Goal: Task Accomplishment & Management: Manage account settings

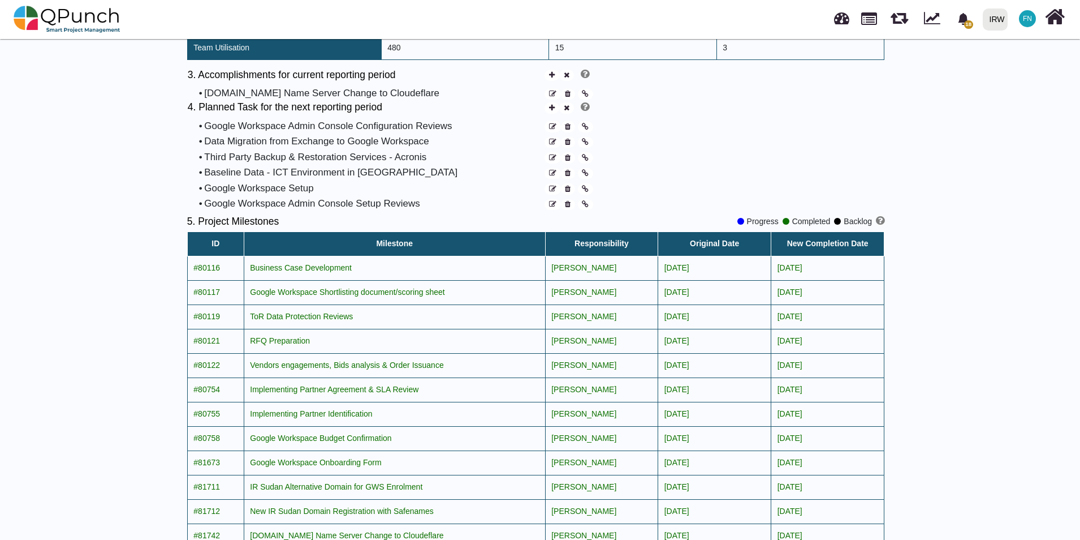
scroll to position [848, 0]
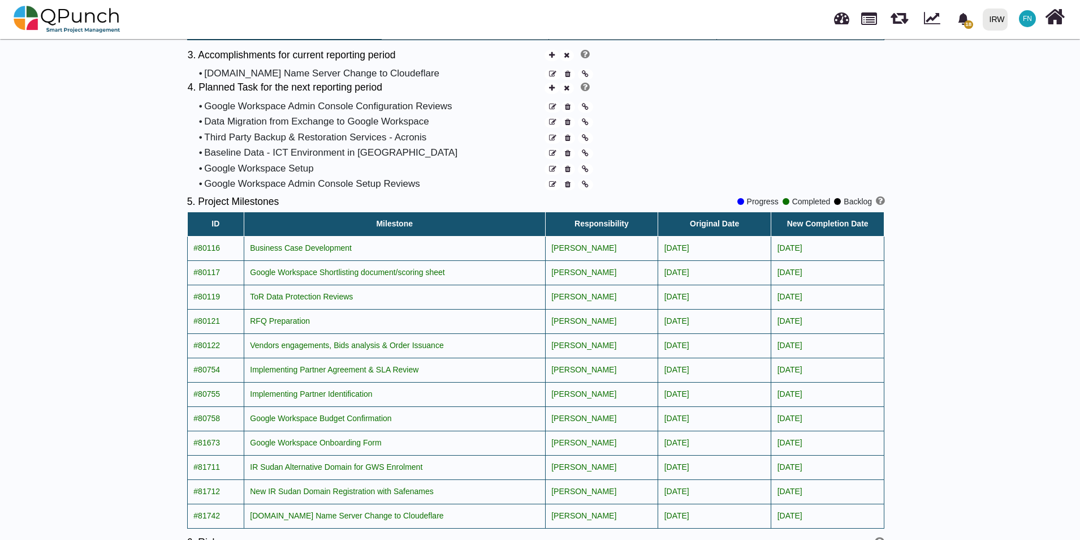
drag, startPoint x: 665, startPoint y: 314, endPoint x: 831, endPoint y: 307, distance: 165.9
click at [831, 309] on tr "#80121 RFQ Preparation Francis Ndichu 25-02-2024 25-02-2024" at bounding box center [535, 321] width 697 height 24
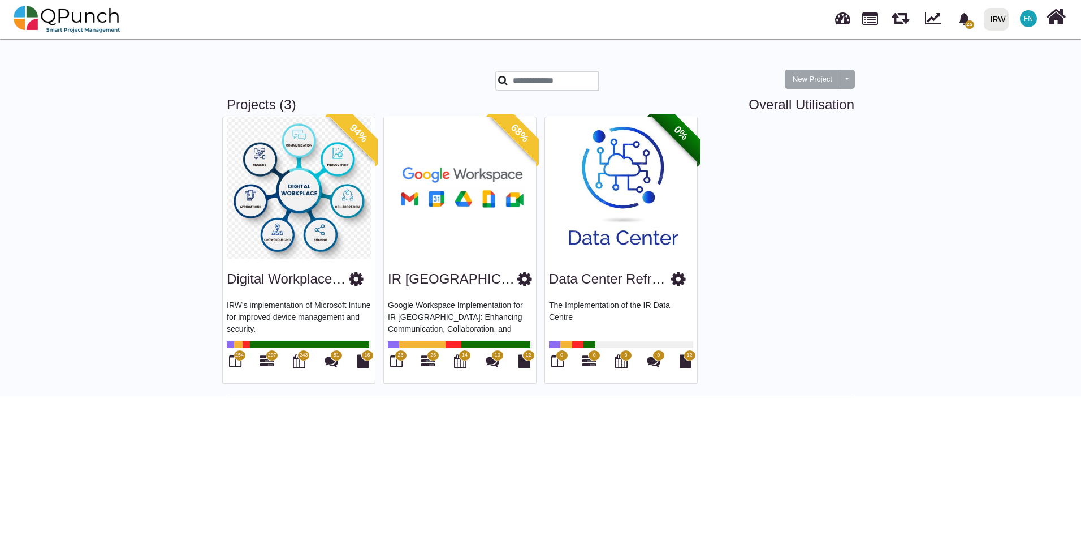
click at [444, 195] on img at bounding box center [460, 187] width 152 height 141
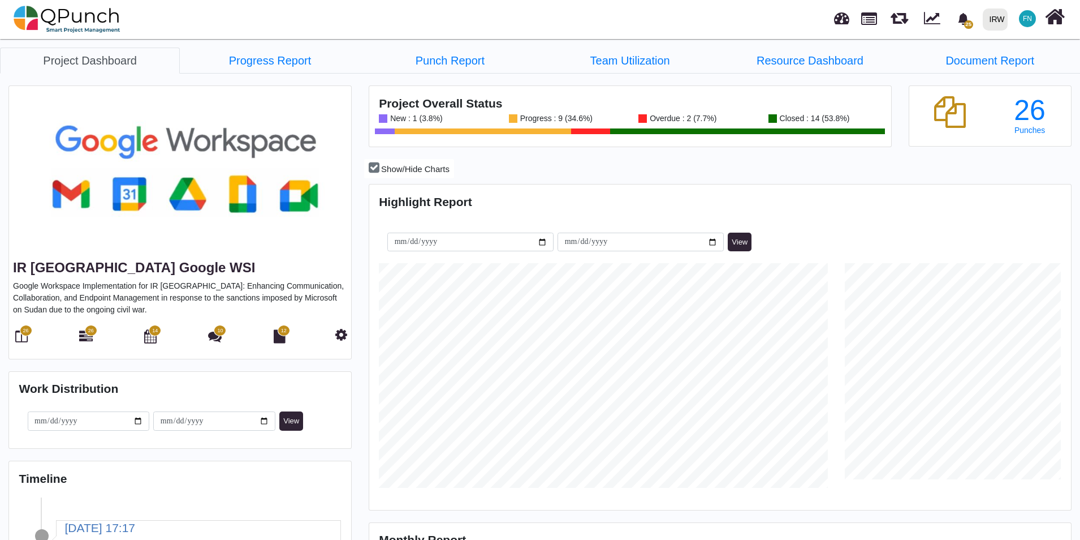
scroll to position [225, 233]
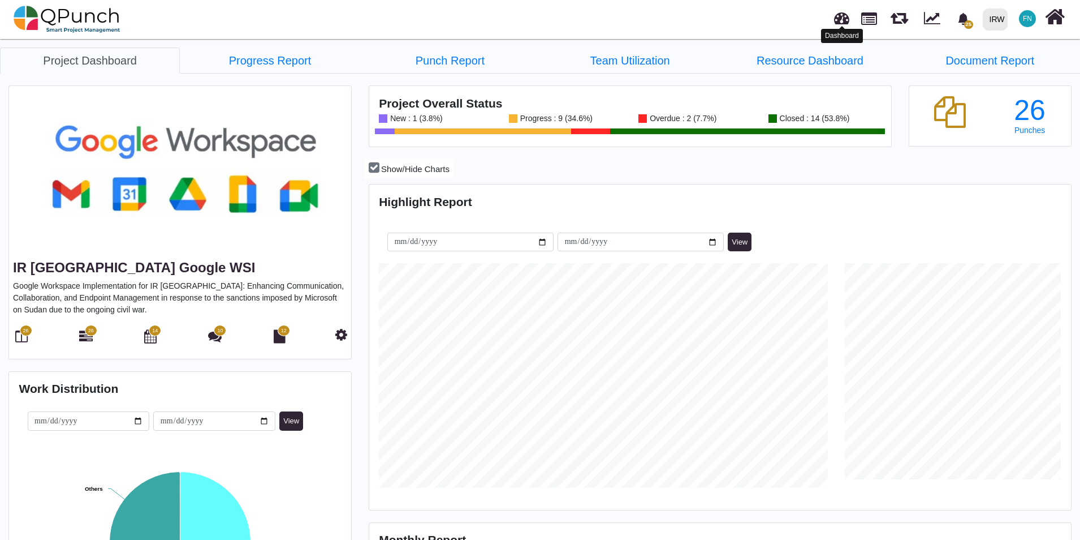
click at [843, 20] on link at bounding box center [841, 16] width 15 height 19
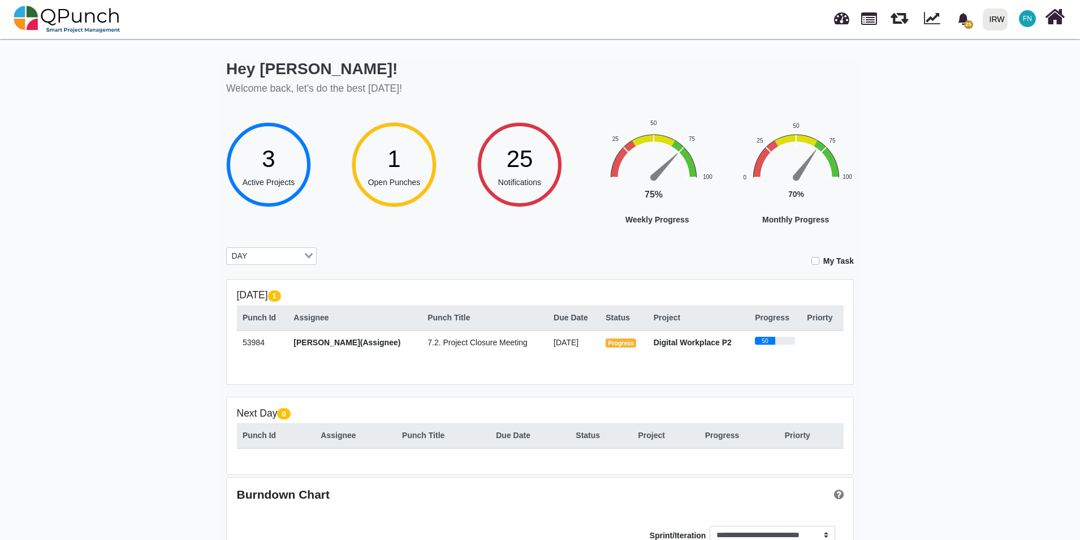
click at [254, 156] on div "3" at bounding box center [269, 159] width 53 height 36
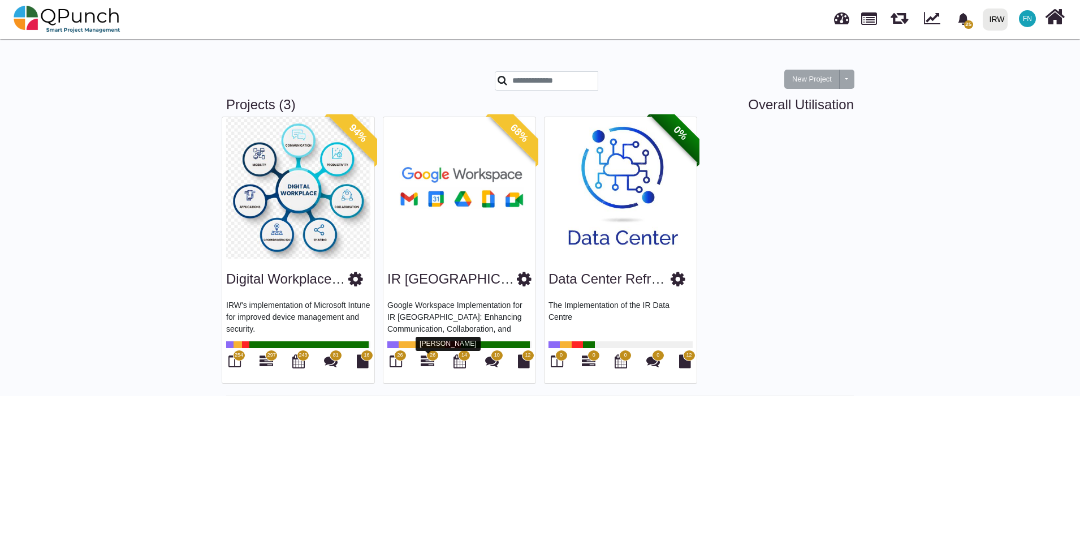
click at [425, 364] on icon at bounding box center [428, 361] width 14 height 14
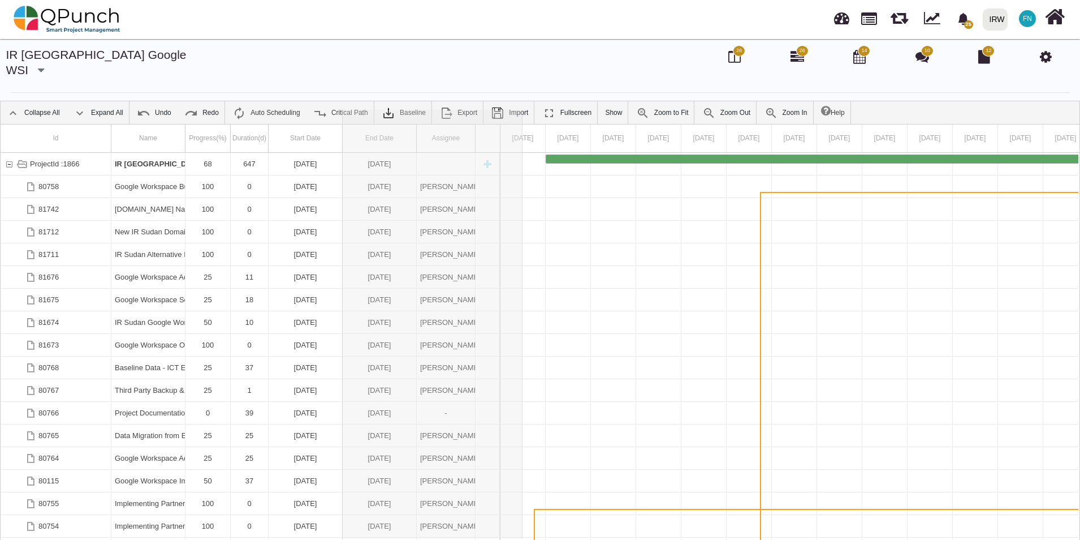
drag, startPoint x: 415, startPoint y: 124, endPoint x: 523, endPoint y: 124, distance: 108.0
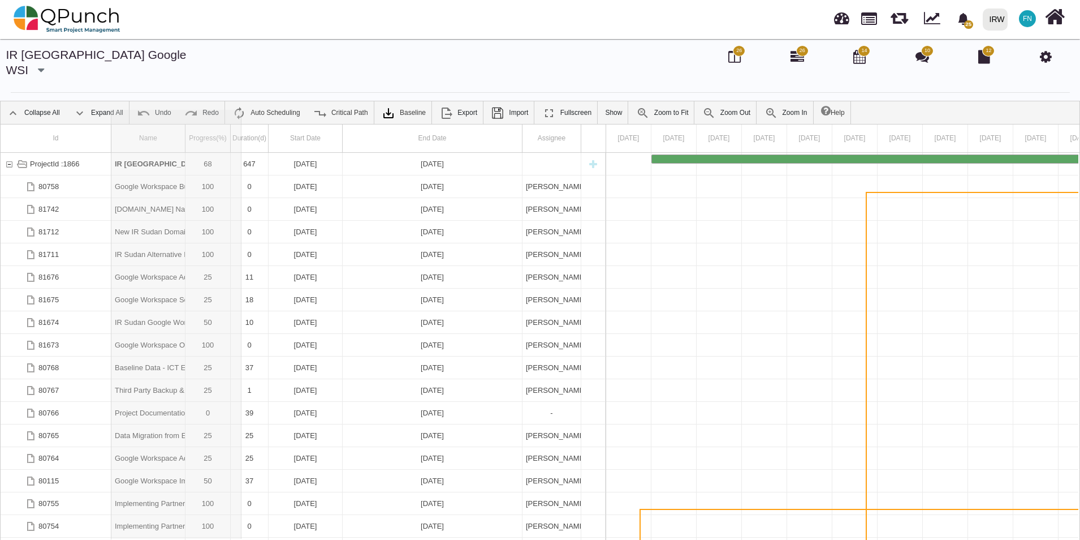
drag, startPoint x: 185, startPoint y: 120, endPoint x: 241, endPoint y: 126, distance: 56.8
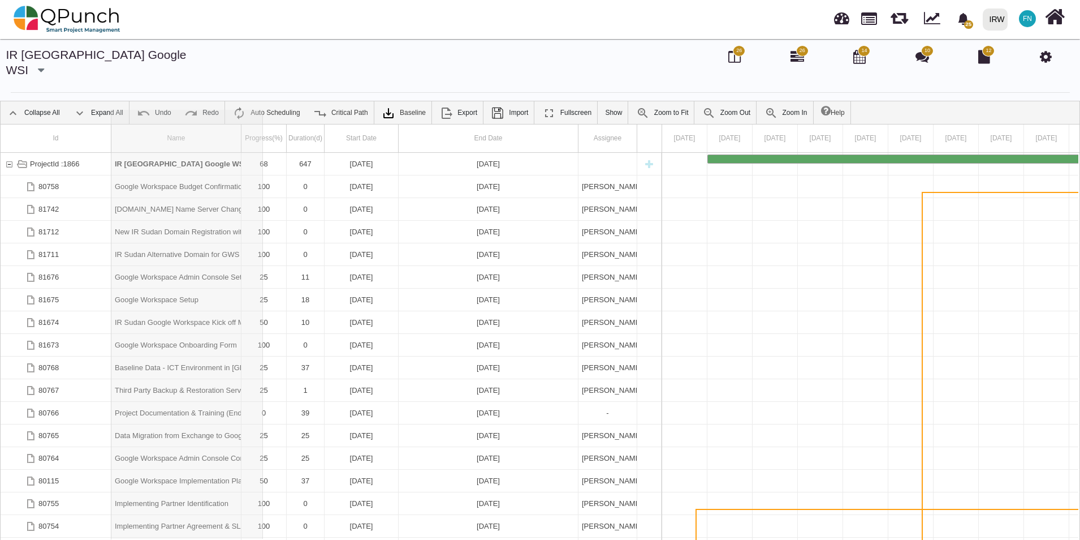
drag, startPoint x: 242, startPoint y: 126, endPoint x: 297, endPoint y: 132, distance: 55.8
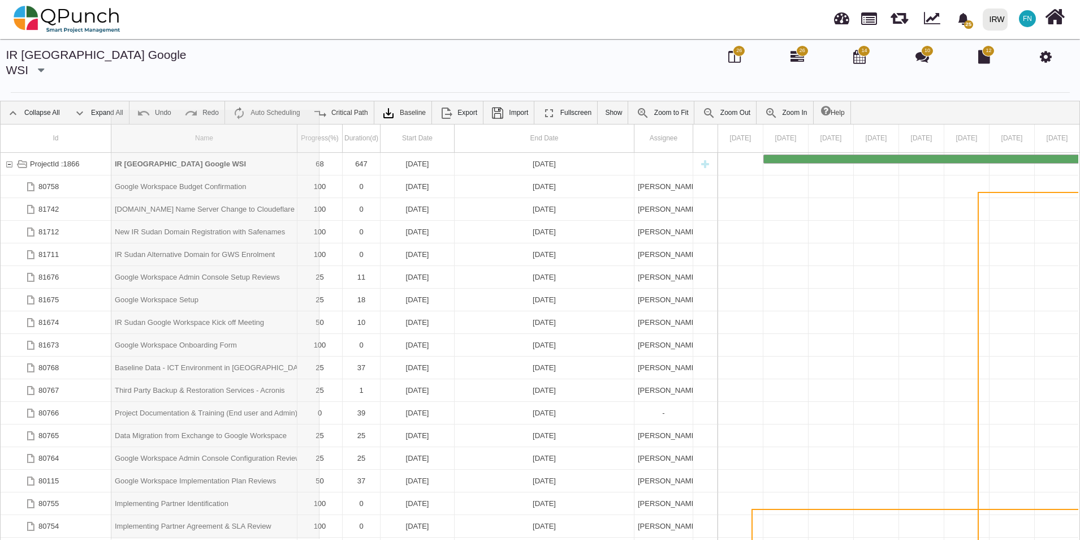
drag, startPoint x: 297, startPoint y: 131, endPoint x: 321, endPoint y: 131, distance: 23.2
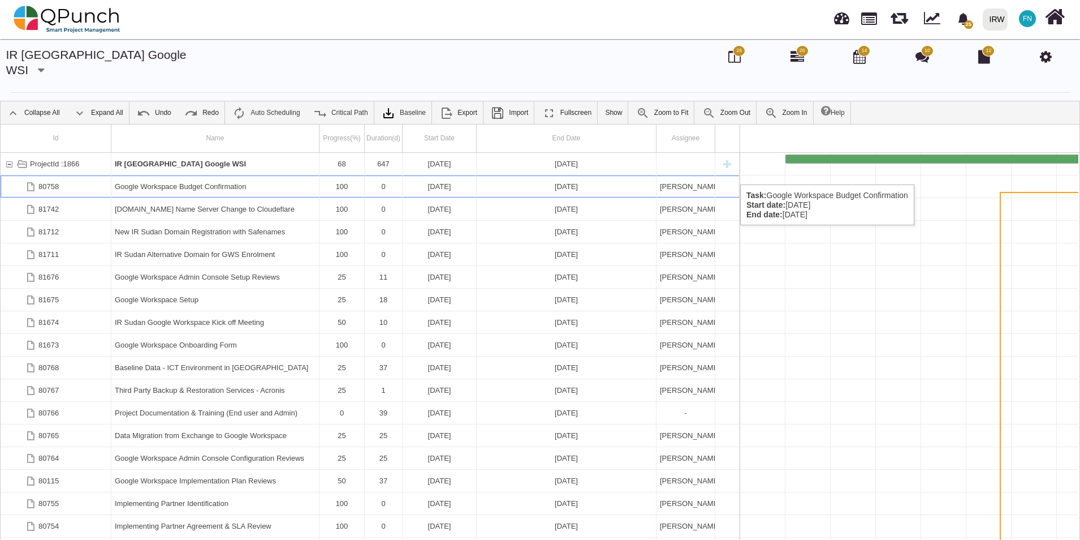
click at [439, 175] on div "24-07-2025" at bounding box center [439, 186] width 67 height 22
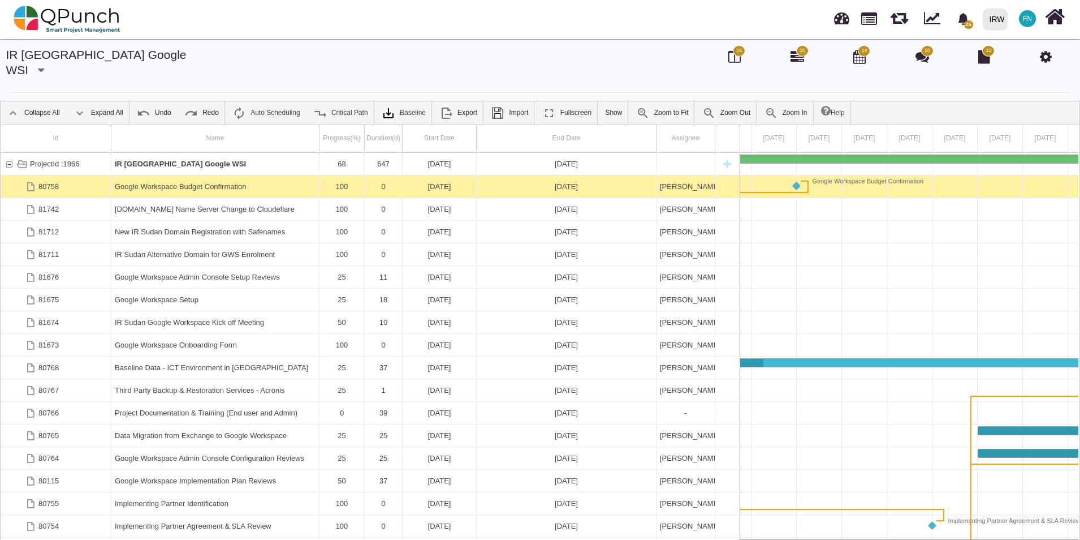
click at [439, 175] on div "24-07-2025" at bounding box center [439, 186] width 67 height 22
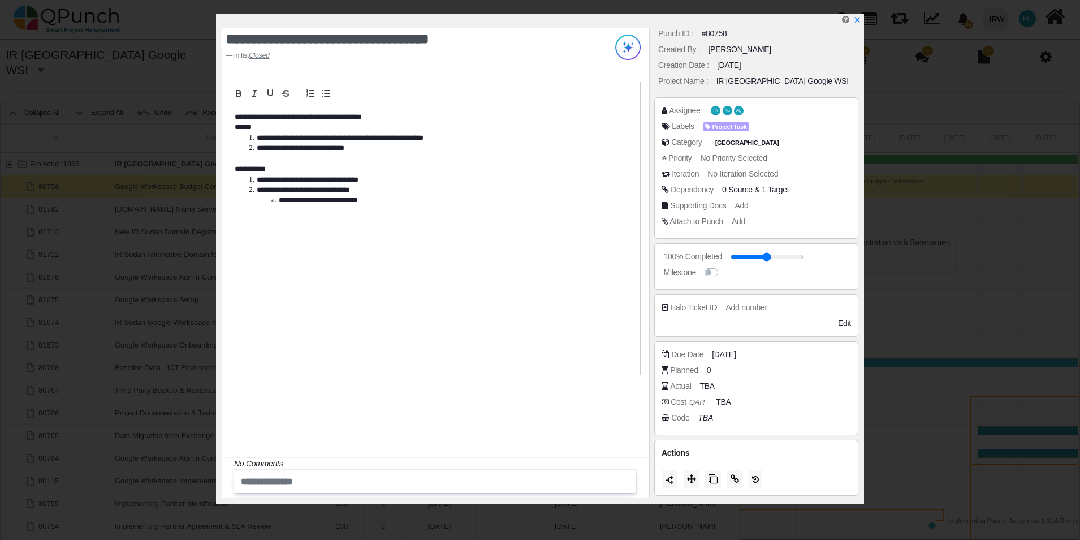
scroll to position [0, 0]
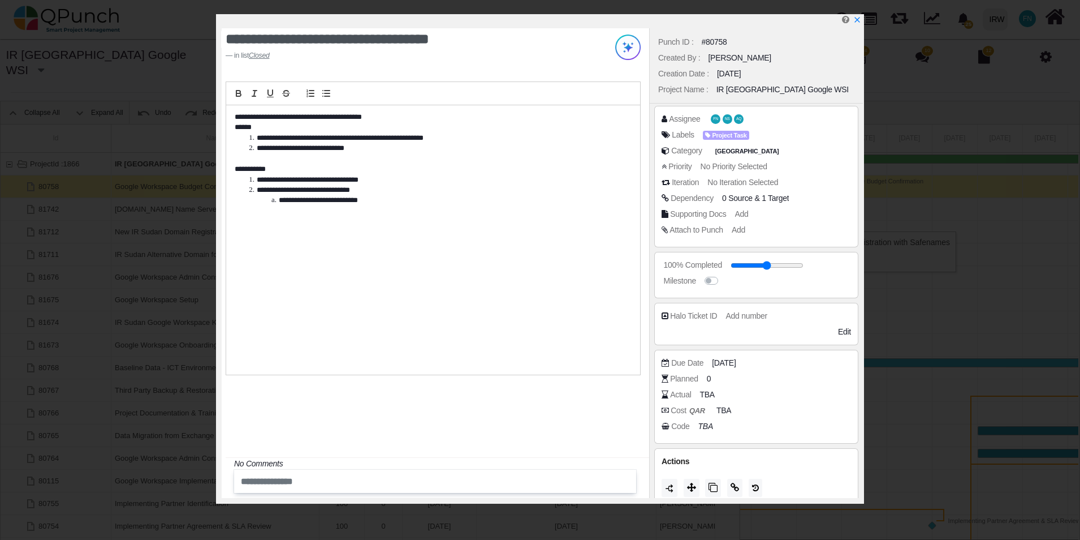
click at [734, 74] on div "25-07-2025" at bounding box center [729, 74] width 24 height 12
click at [741, 74] on div "25-07-2025" at bounding box center [729, 74] width 24 height 12
drag, startPoint x: 757, startPoint y: 73, endPoint x: 710, endPoint y: 73, distance: 46.9
click at [710, 73] on div "Creation Date : 25-07-2025" at bounding box center [756, 74] width 202 height 16
click at [859, 23] on icon "x" at bounding box center [856, 20] width 9 height 9
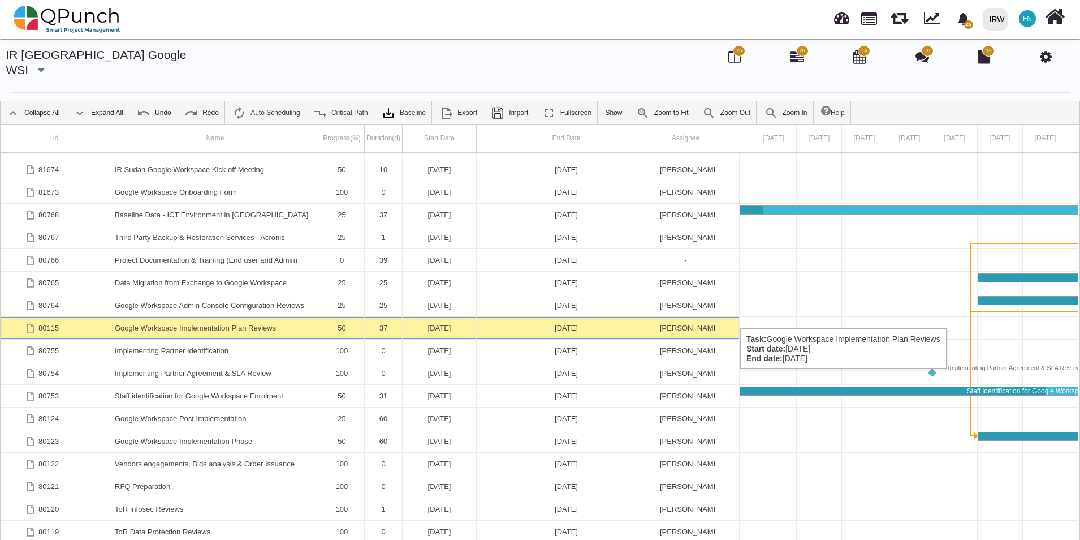
scroll to position [0, 24647]
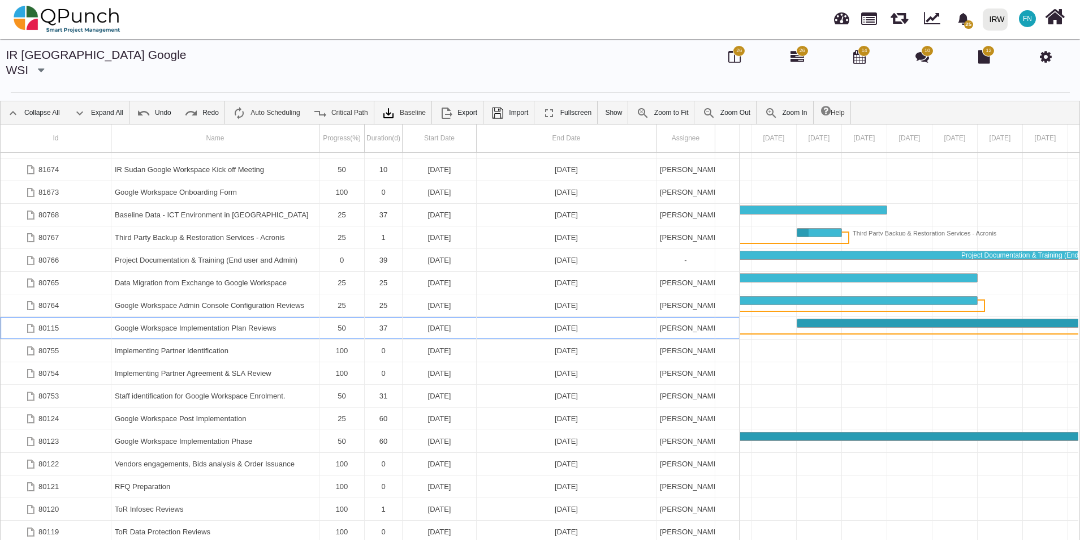
click at [258, 317] on div "Google Workspace Implementation Plan Reviews" at bounding box center [215, 328] width 201 height 22
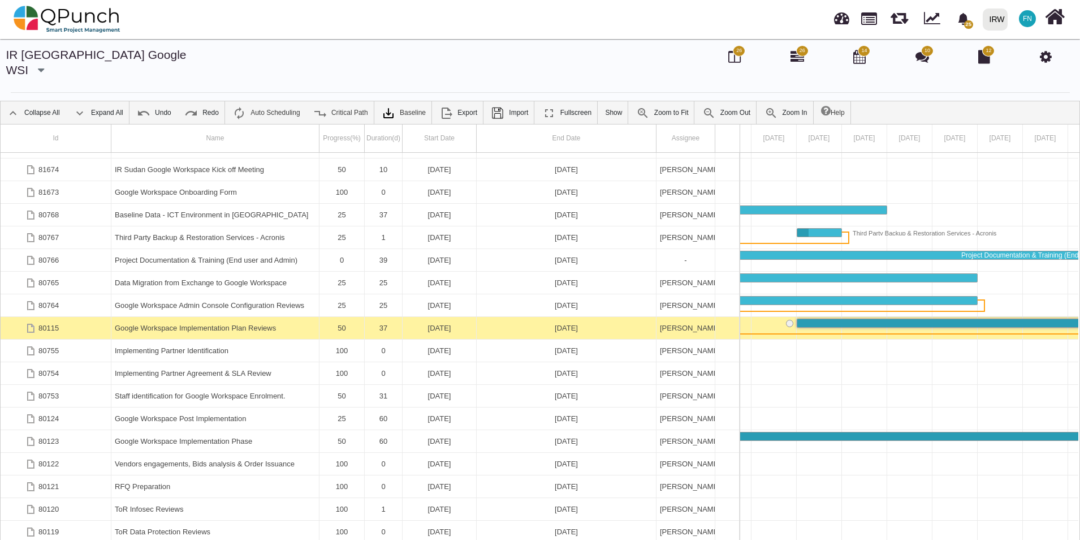
click at [258, 317] on div "Google Workspace Implementation Plan Reviews" at bounding box center [215, 328] width 201 height 22
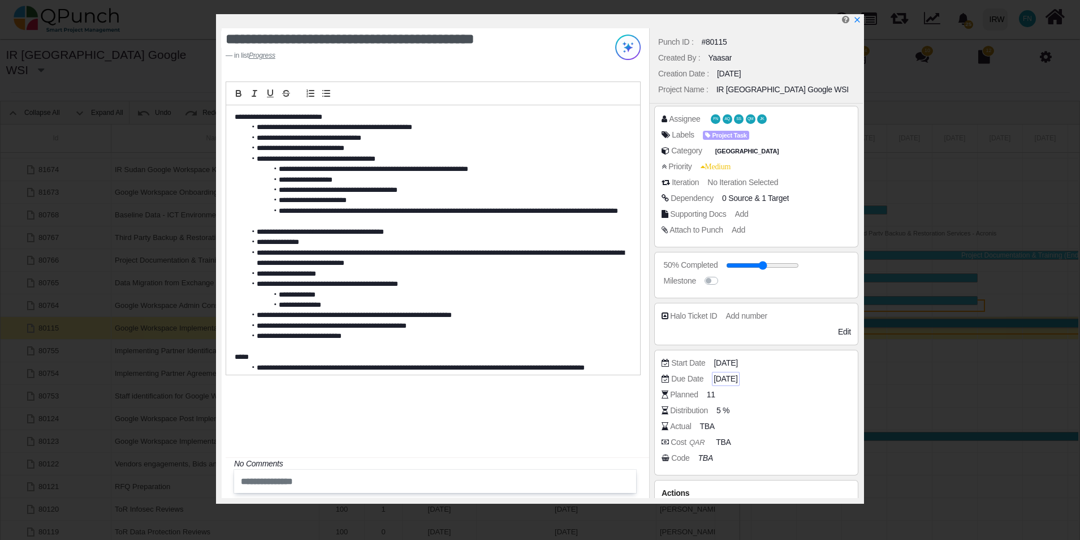
click at [738, 378] on span "[DATE]" at bounding box center [726, 379] width 24 height 12
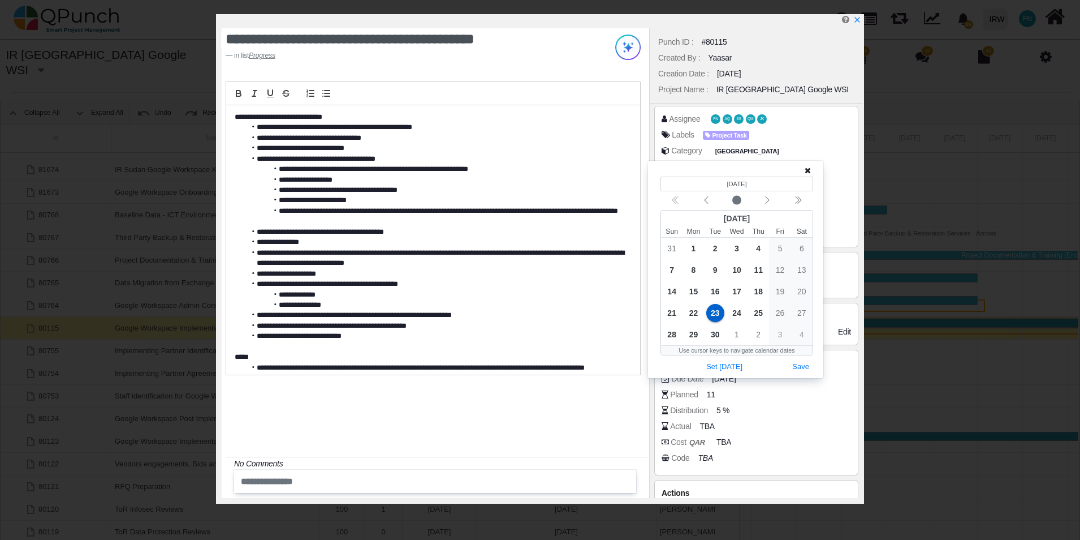
click at [467, 234] on li "**********" at bounding box center [435, 232] width 379 height 10
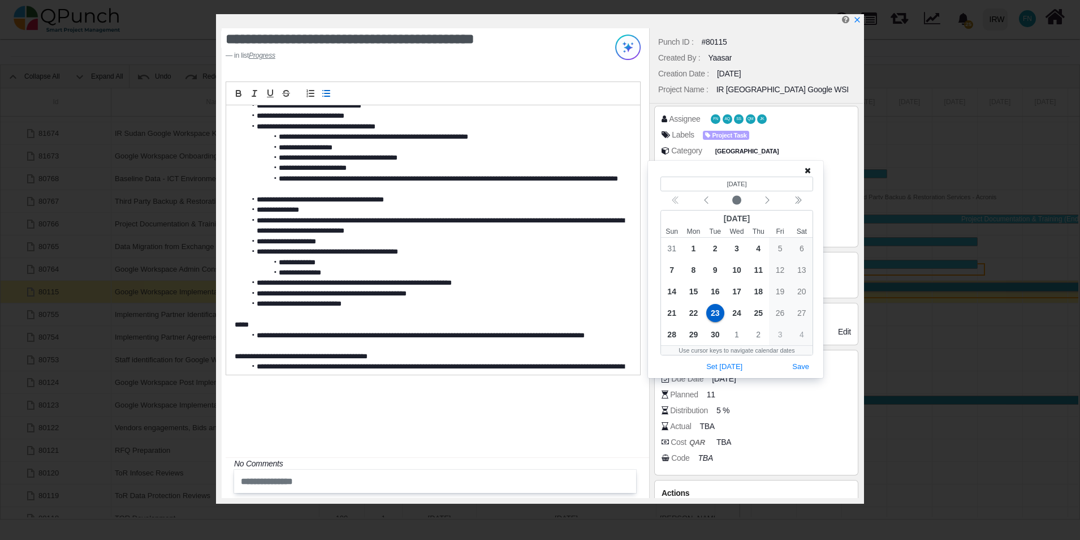
scroll to position [0, 0]
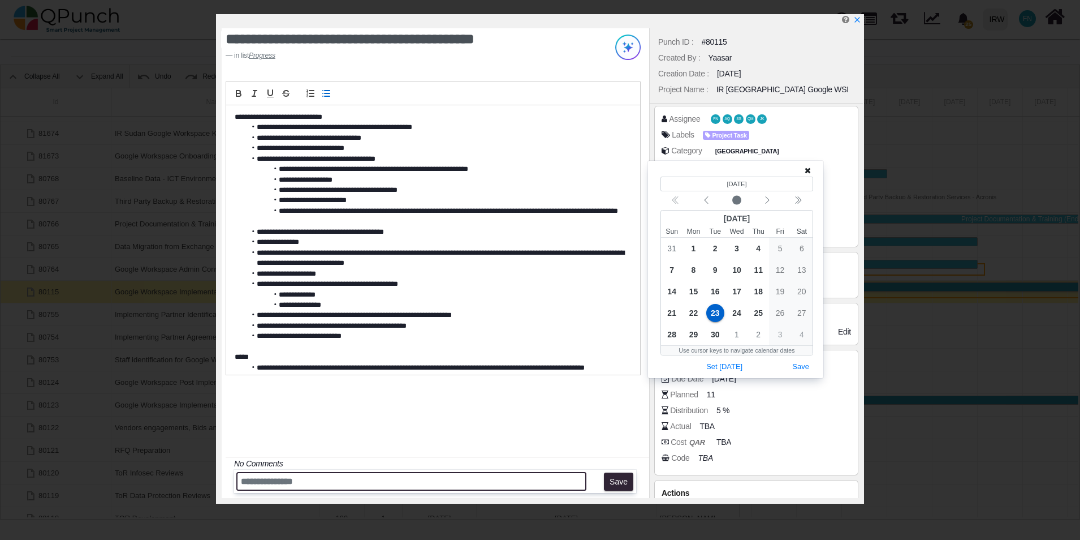
click at [325, 481] on input "text" at bounding box center [411, 481] width 350 height 19
type input "**********"
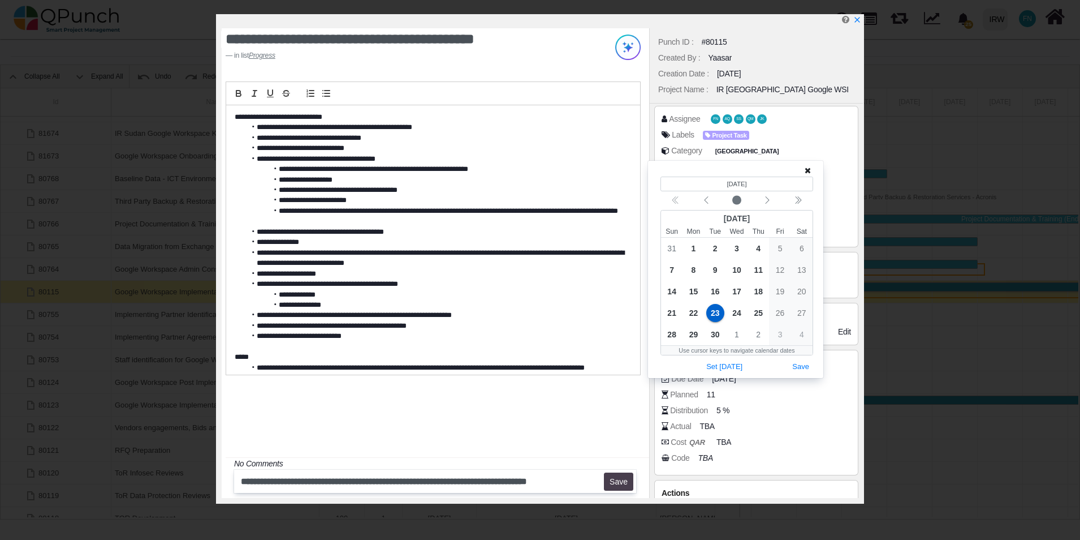
scroll to position [0, 0]
click at [625, 482] on button "Save" at bounding box center [619, 481] width 30 height 18
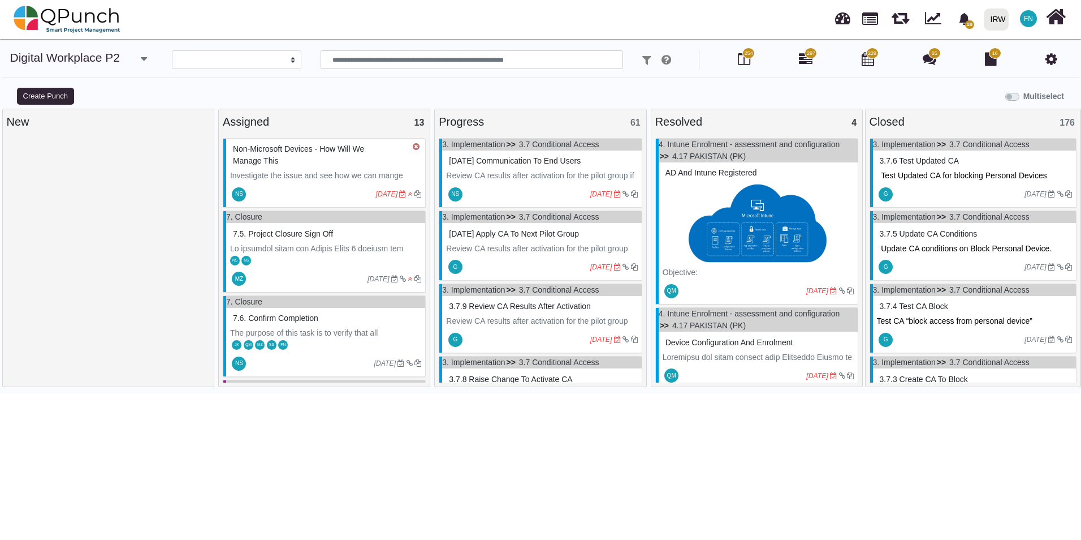
select select
